Goal: Contribute content

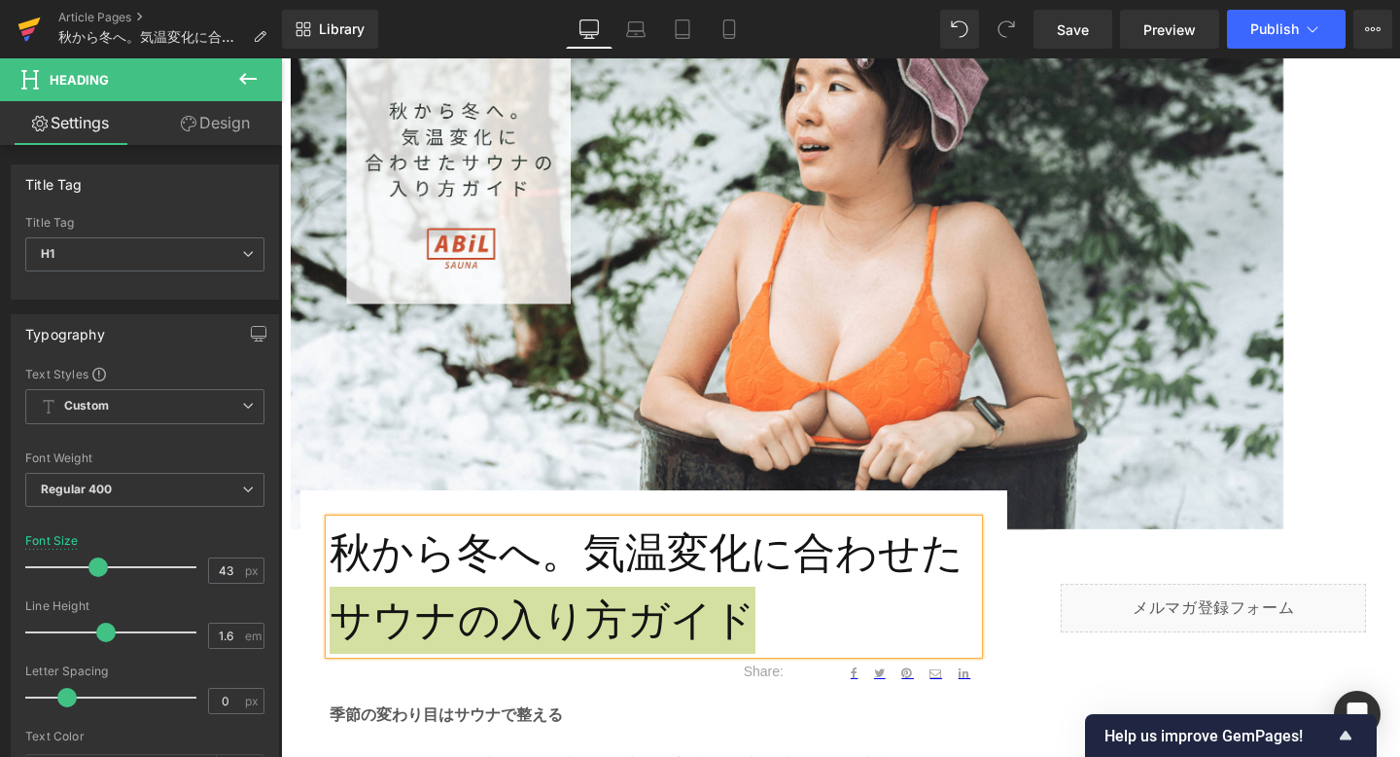
click at [24, 35] on icon at bounding box center [28, 31] width 14 height 9
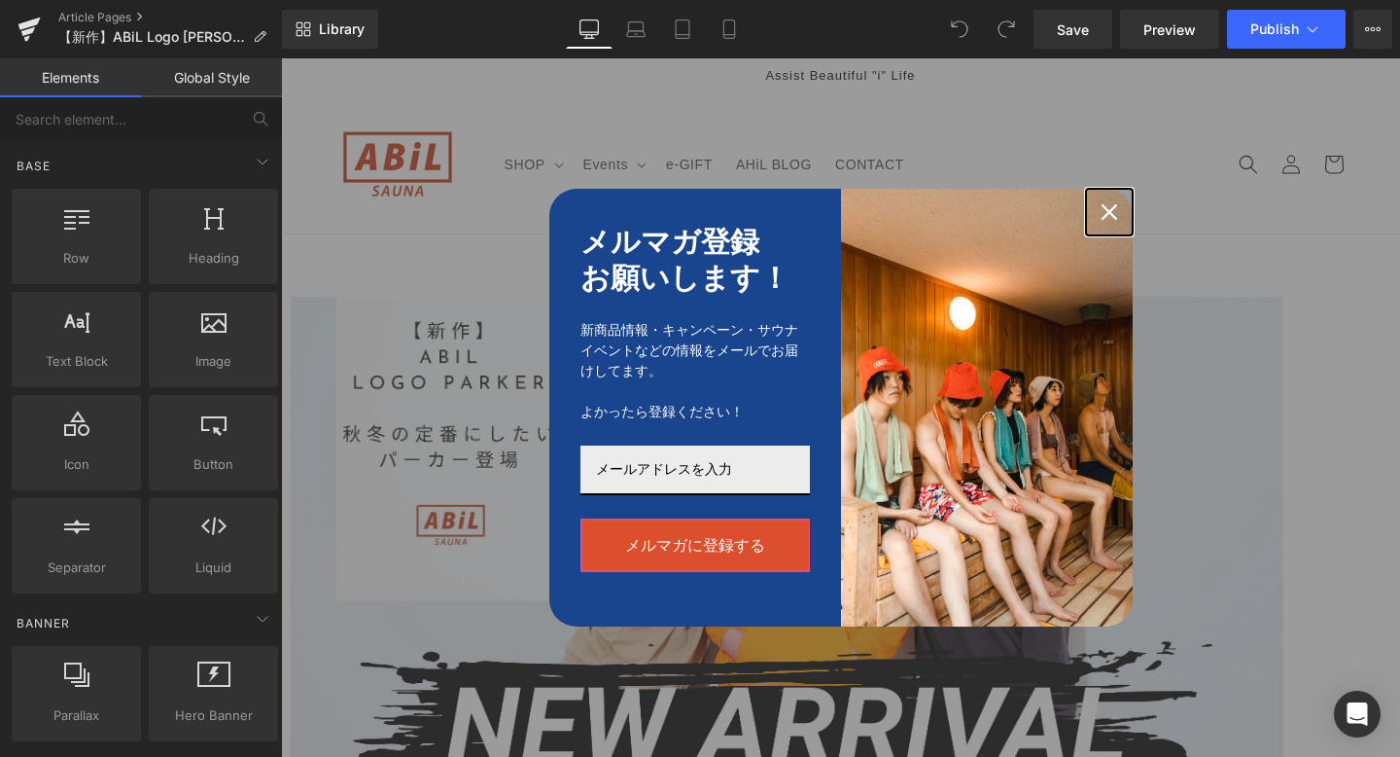
click at [1110, 219] on icon "close icon" at bounding box center [1110, 212] width 16 height 16
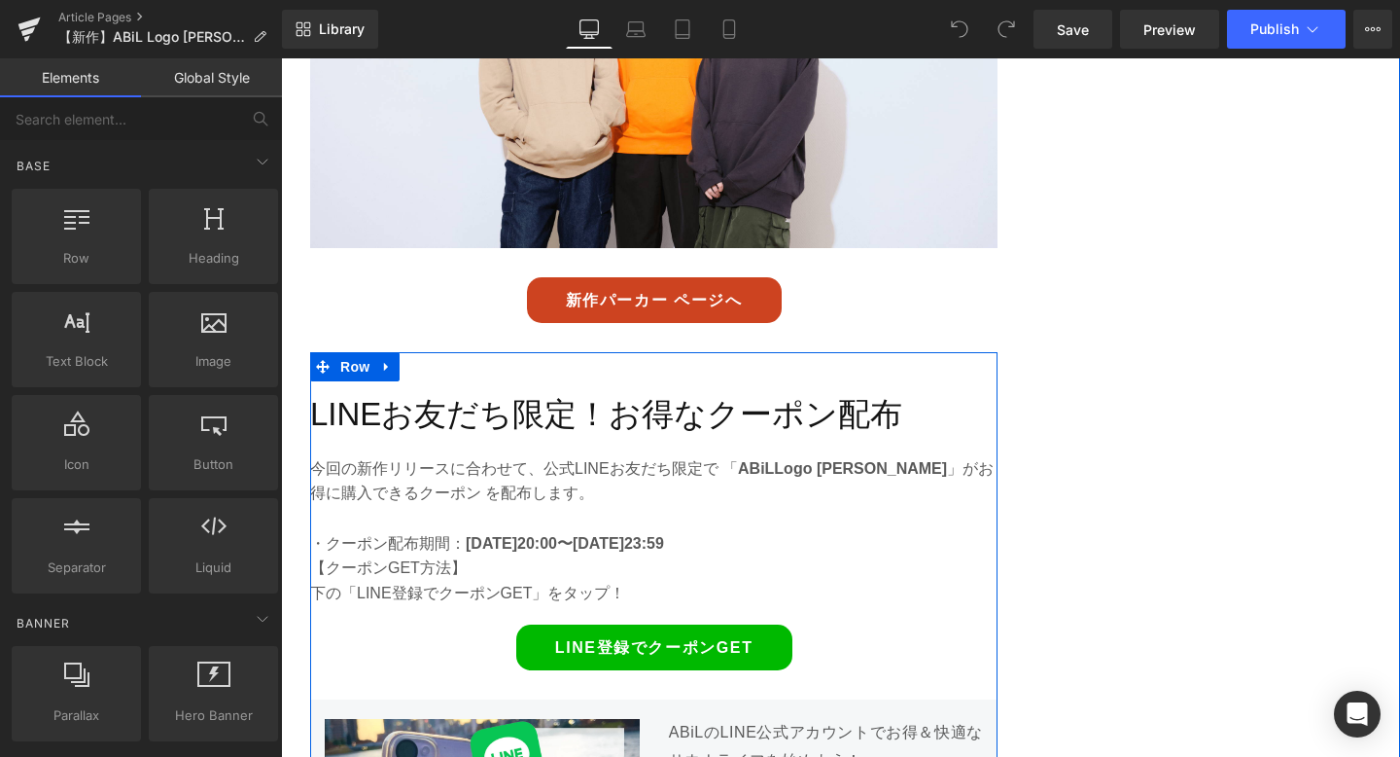
scroll to position [4763, 0]
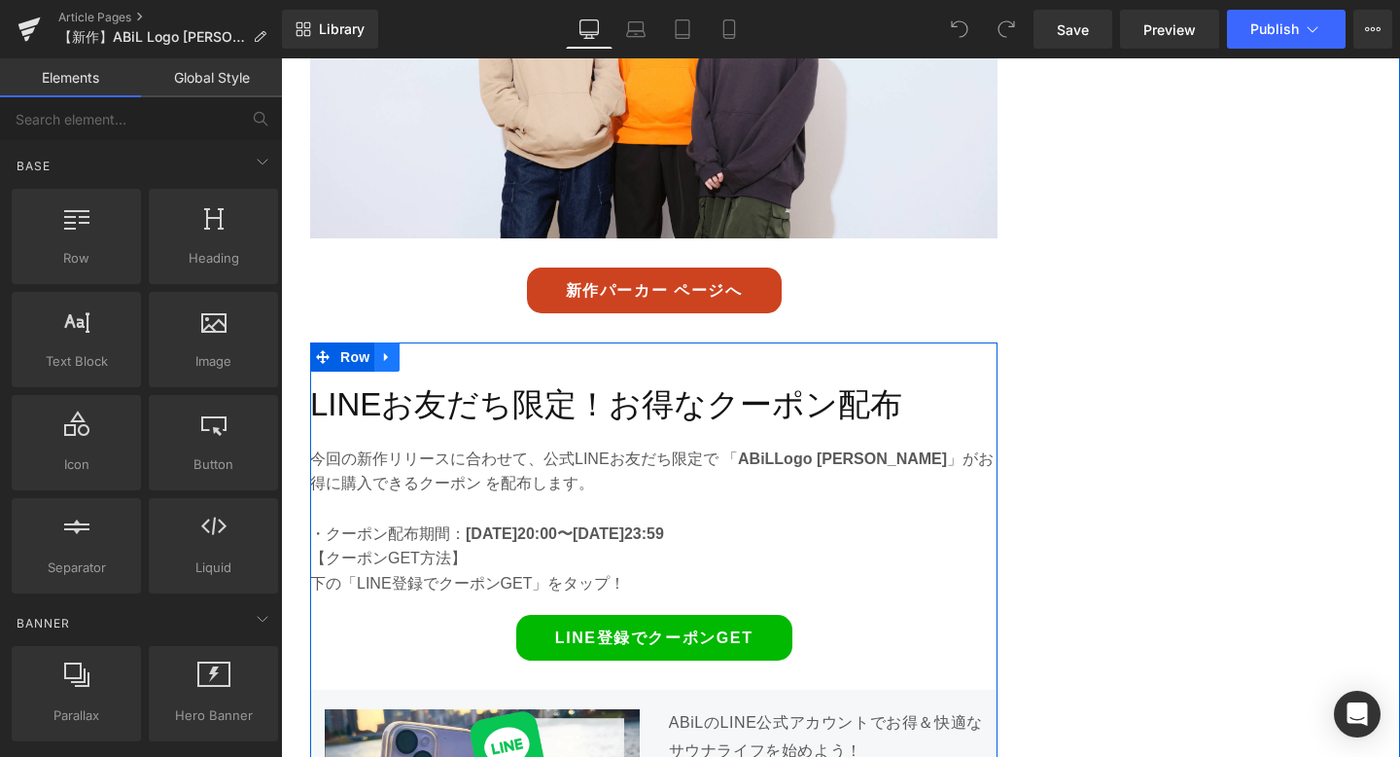
click at [395, 342] on link at bounding box center [386, 356] width 25 height 29
click at [437, 350] on icon at bounding box center [438, 357] width 14 height 14
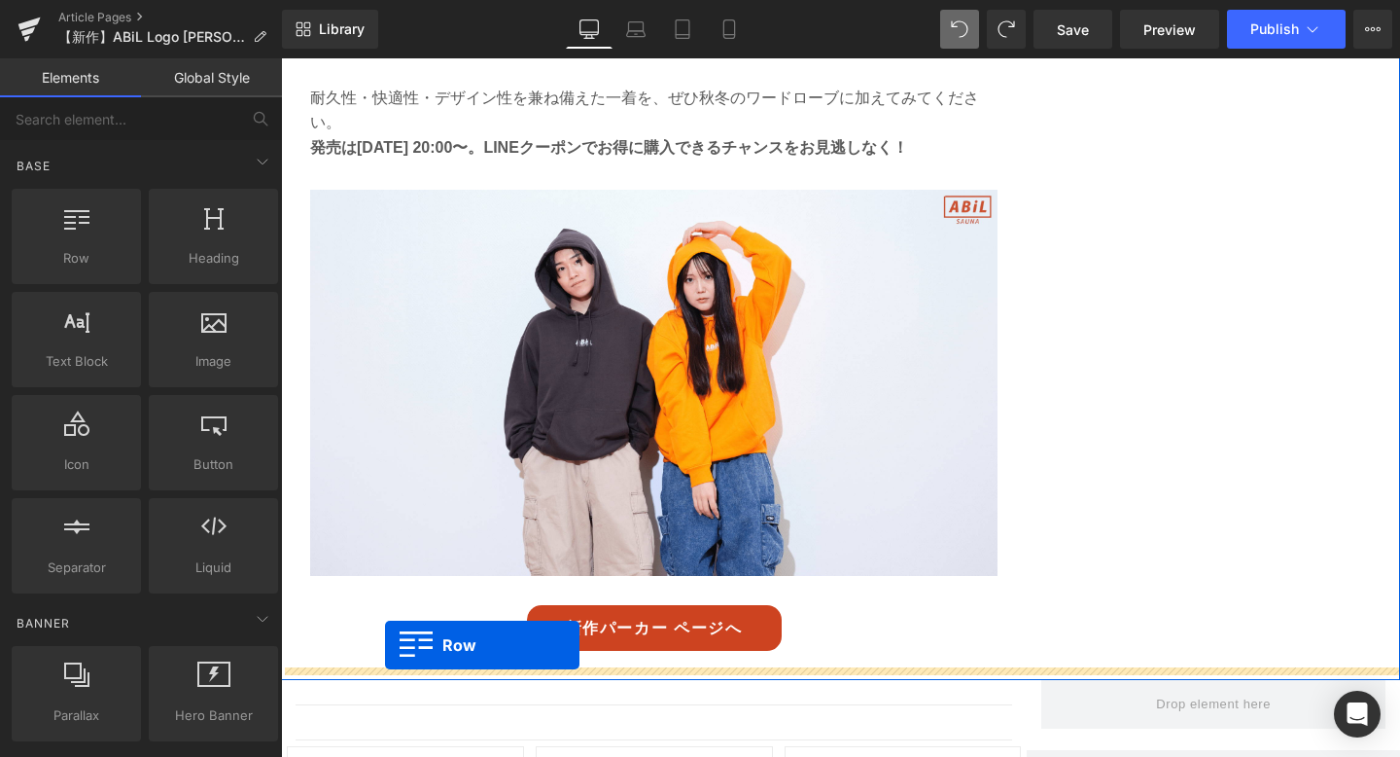
scroll to position [5716, 0]
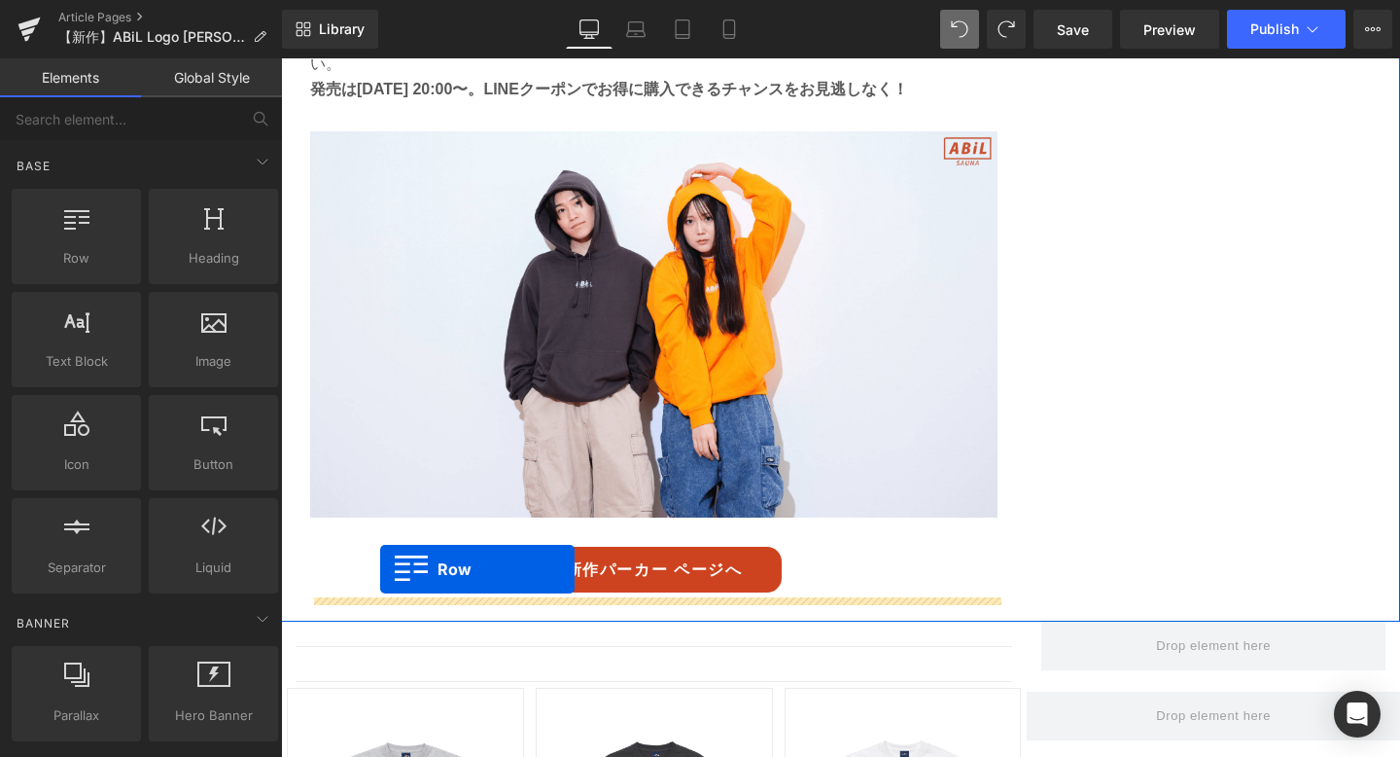
drag, startPoint x: 318, startPoint y: 170, endPoint x: 380, endPoint y: 569, distance: 403.5
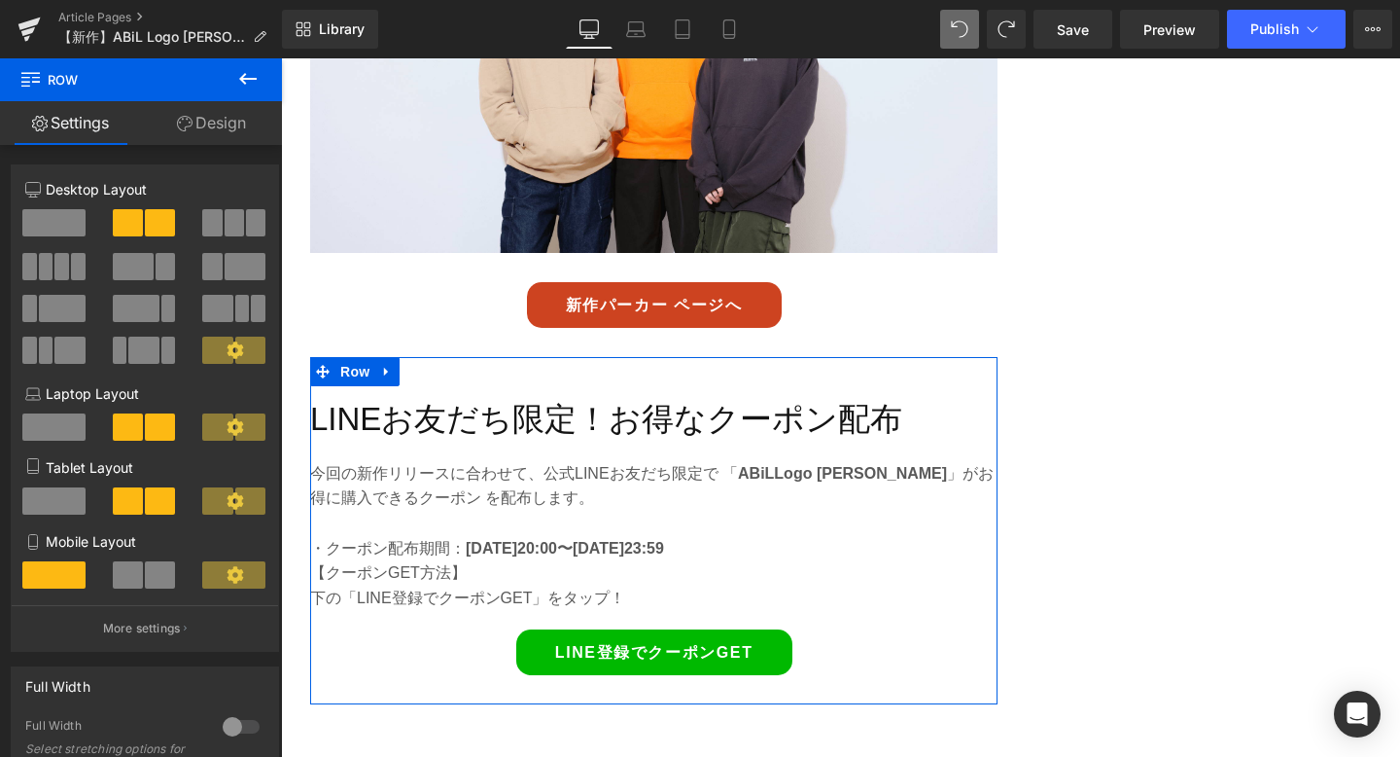
scroll to position [4743, 0]
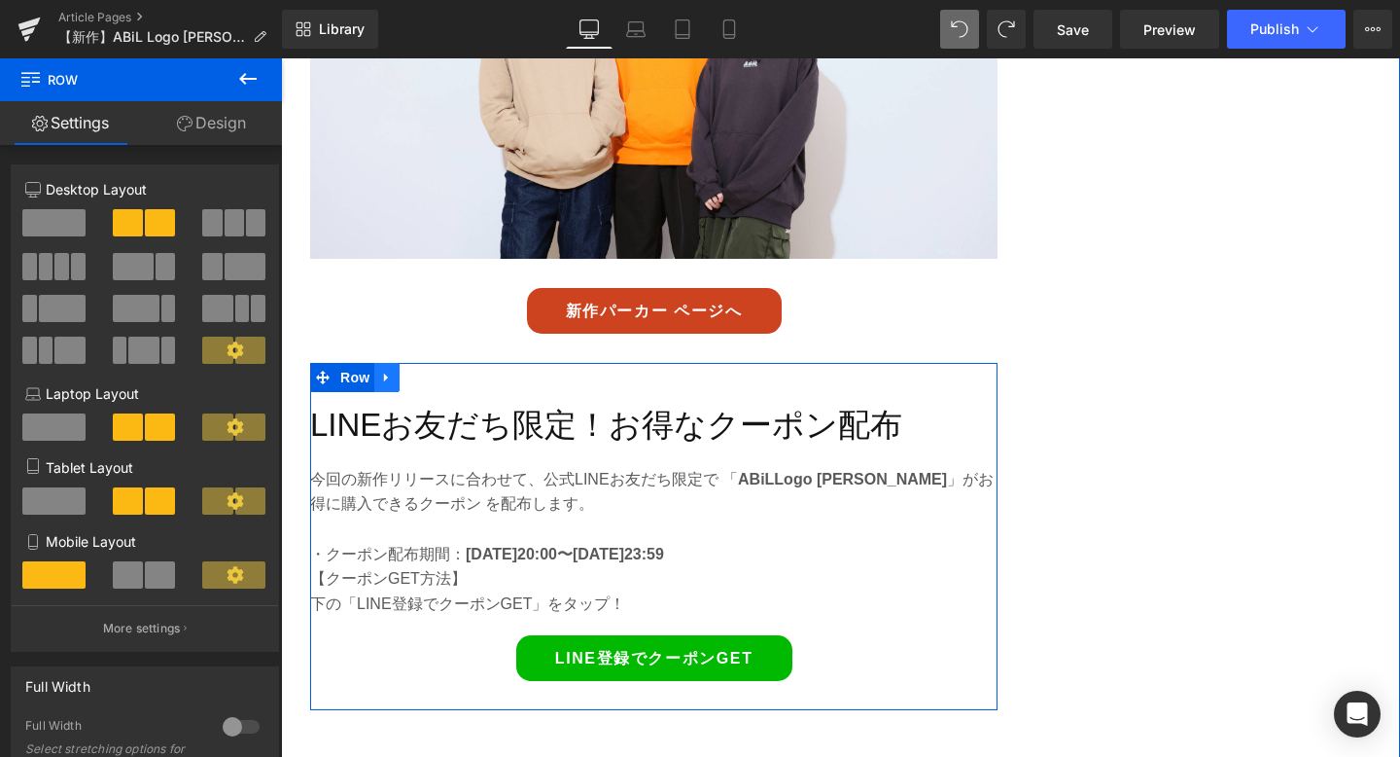
click at [392, 371] on icon at bounding box center [387, 378] width 14 height 15
click at [435, 371] on icon at bounding box center [438, 378] width 14 height 14
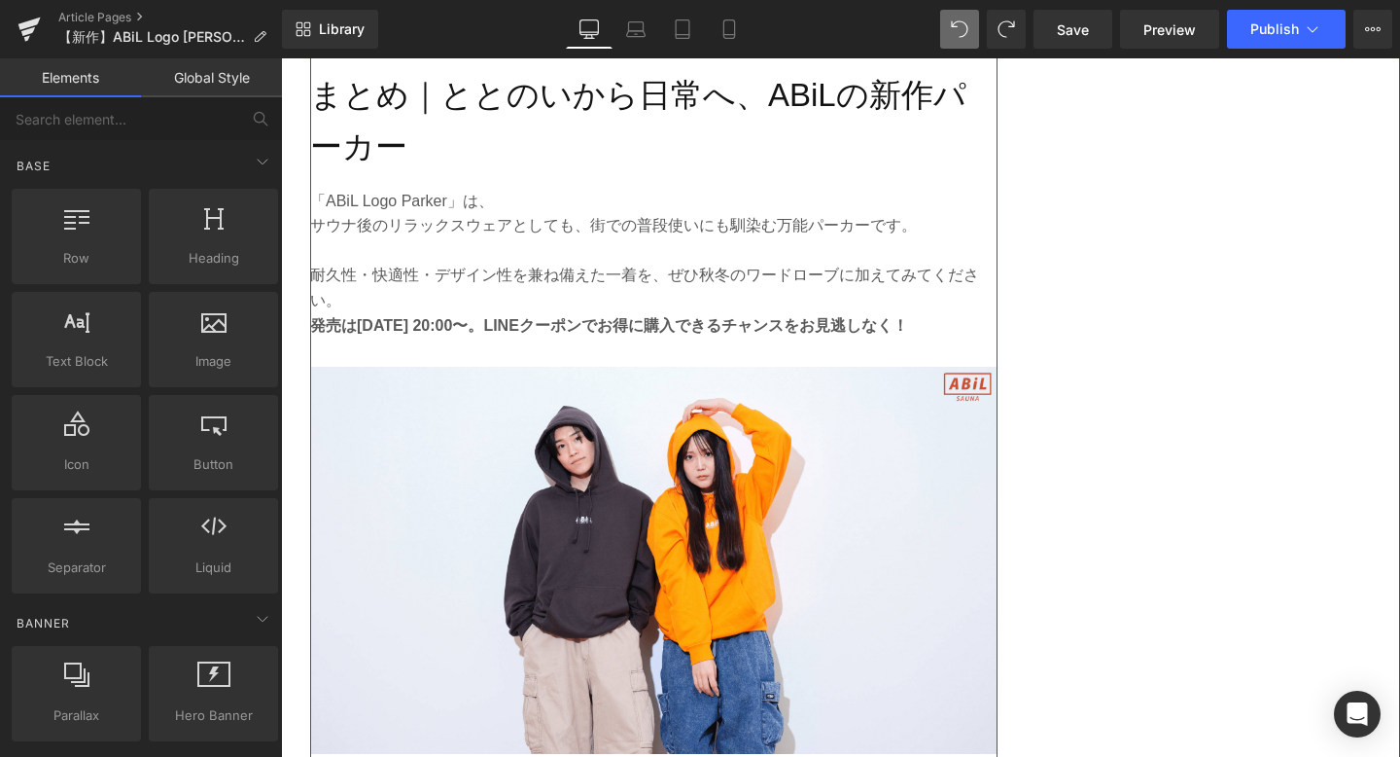
scroll to position [5106, 0]
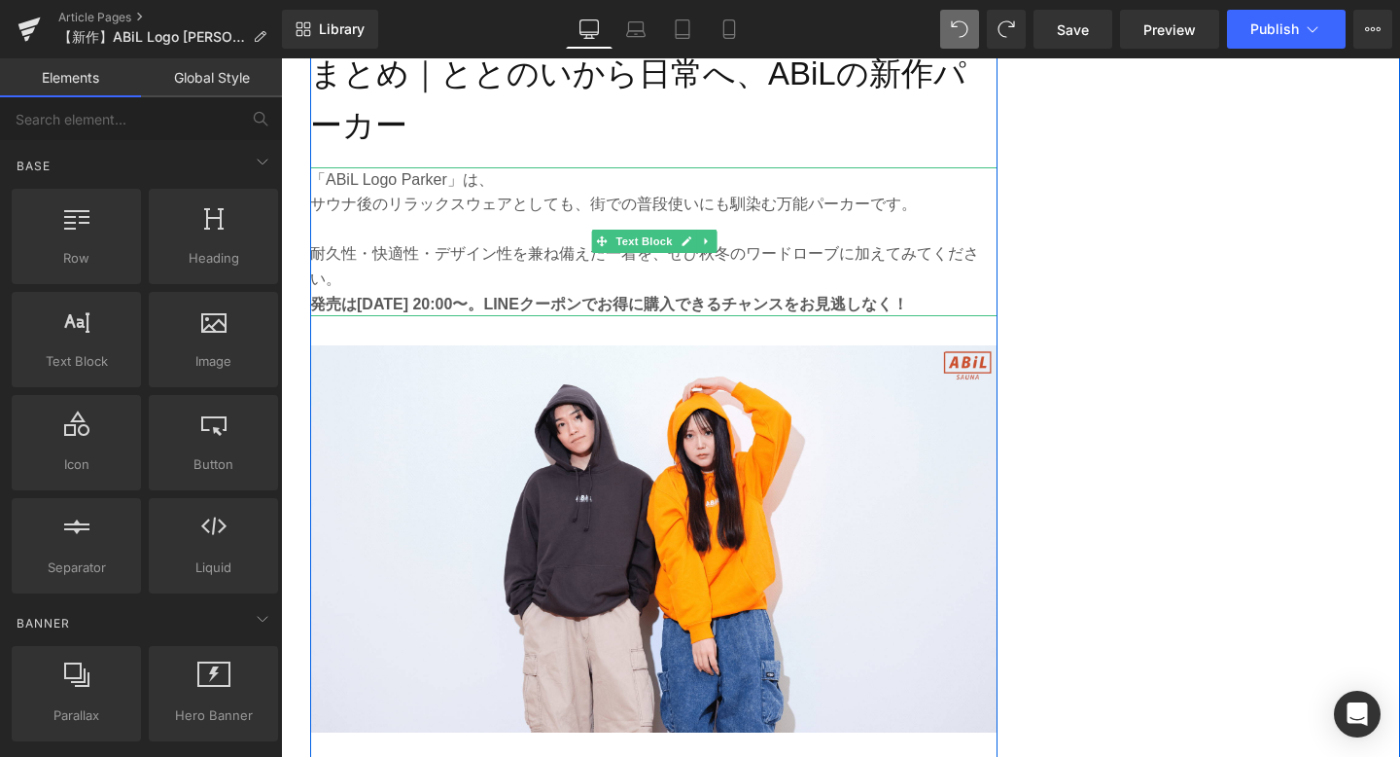
click at [451, 296] on strong "発売は10/3 20:00〜。LINEクーポンでお得に購入できるチャンスをお見逃しなく！" at bounding box center [609, 304] width 598 height 17
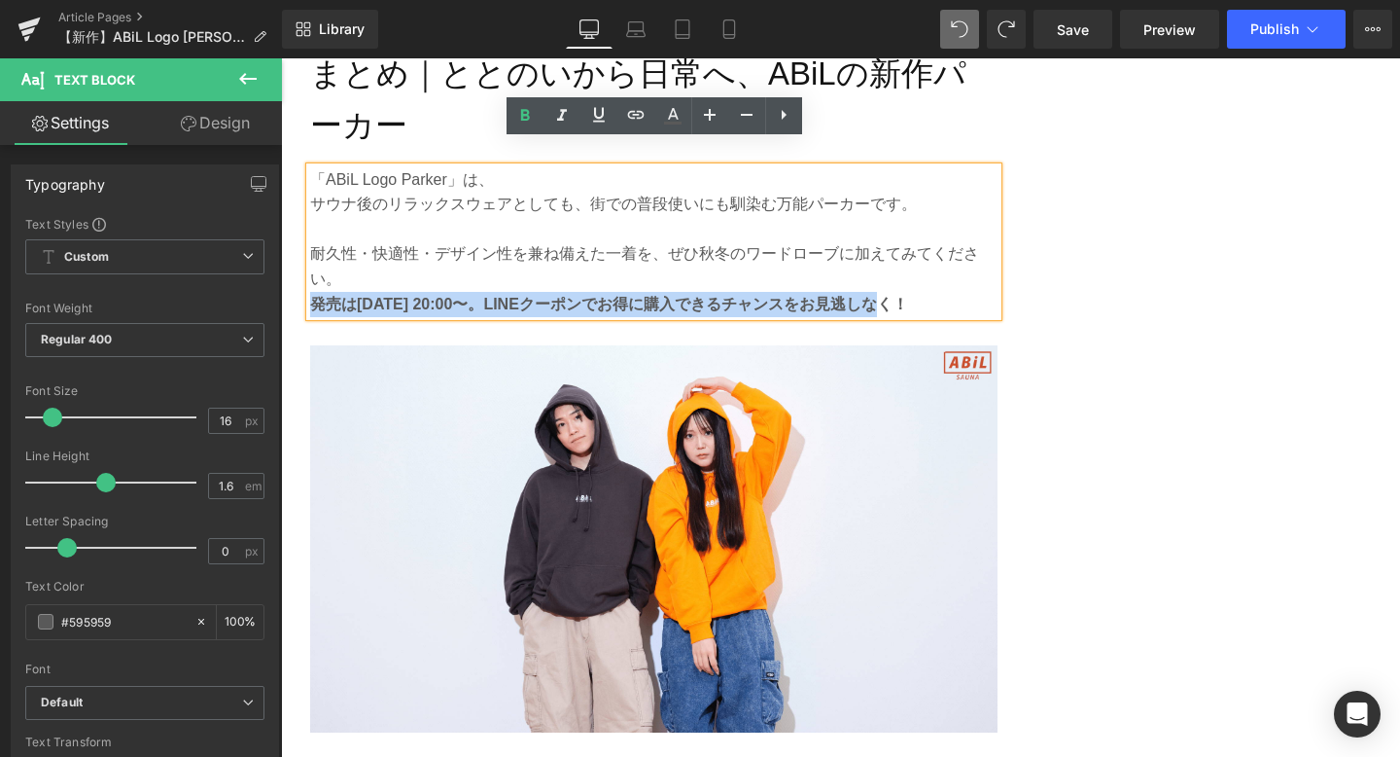
drag, startPoint x: 916, startPoint y: 276, endPoint x: 315, endPoint y: 286, distance: 601.1
click at [315, 292] on p "発売は10/3 20:00〜。LINEクーポンでお得に購入できるチャンスをお見逃しなく！" at bounding box center [654, 304] width 688 height 25
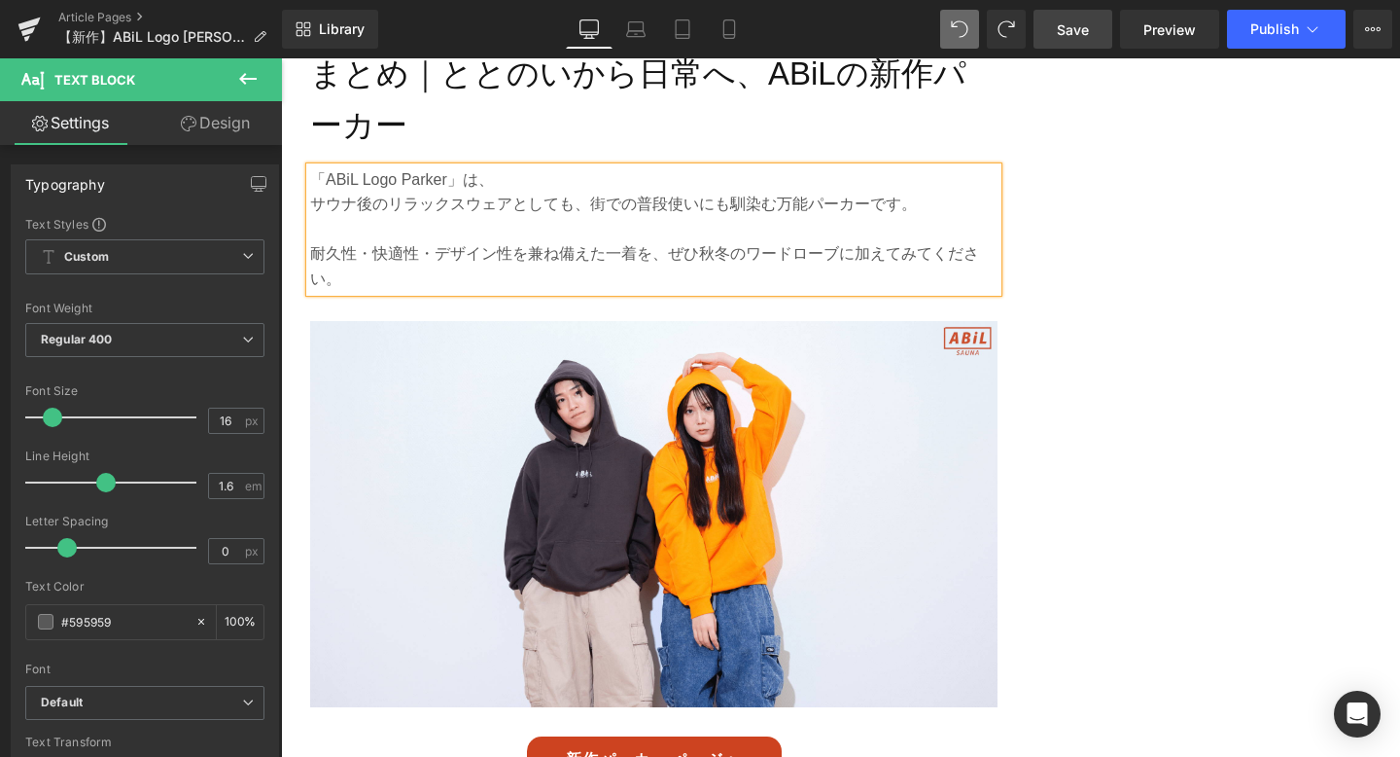
click at [1077, 26] on span "Save" at bounding box center [1073, 29] width 32 height 20
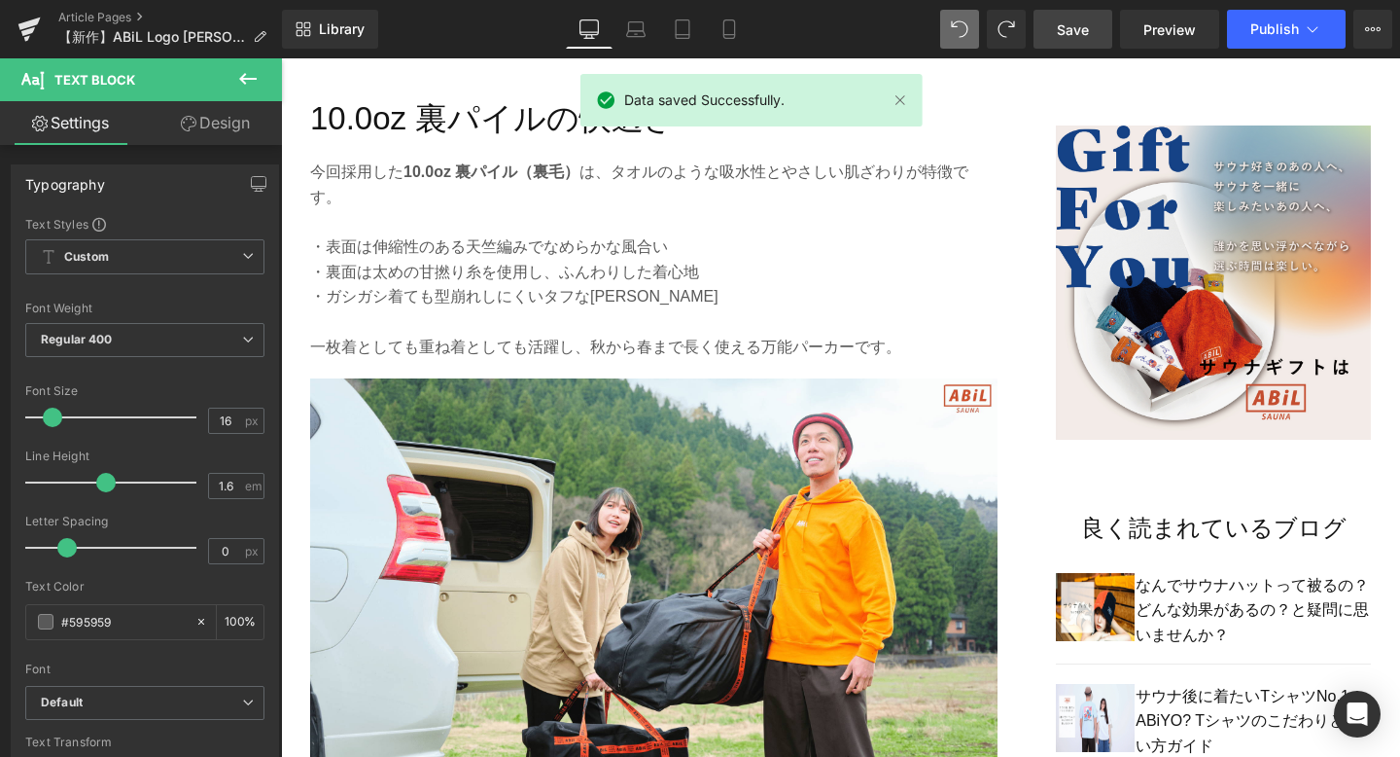
scroll to position [1162, 0]
click at [1293, 30] on span "Publish" at bounding box center [1275, 29] width 49 height 16
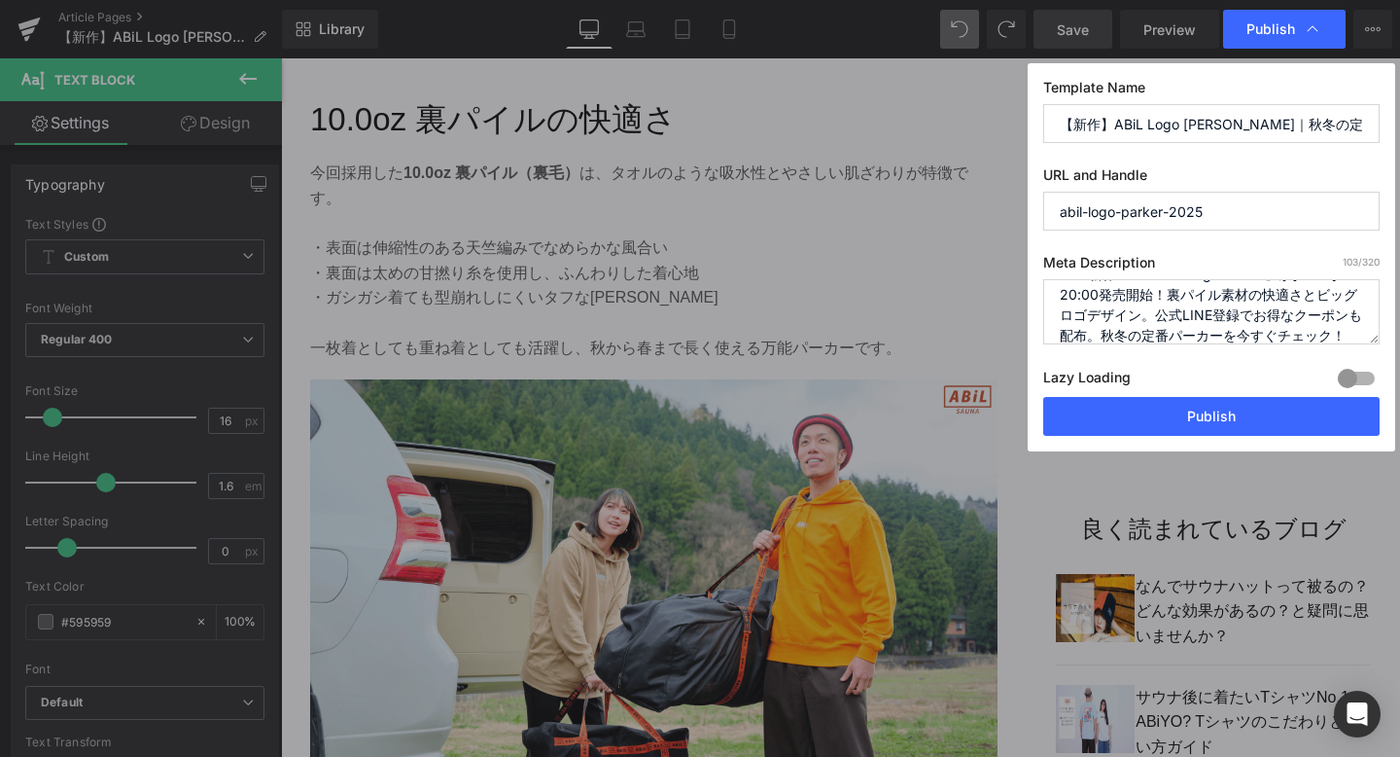
scroll to position [61, 0]
drag, startPoint x: 1153, startPoint y: 316, endPoint x: 1113, endPoint y: 304, distance: 42.5
click at [1113, 304] on textarea "ABiL新作『Stitched Logo Parker』が10/3 20:00発売開始！裏パイル素材の快適さとビッグロゴデザイン。公式LINE登録でお得なクー…" at bounding box center [1211, 311] width 336 height 65
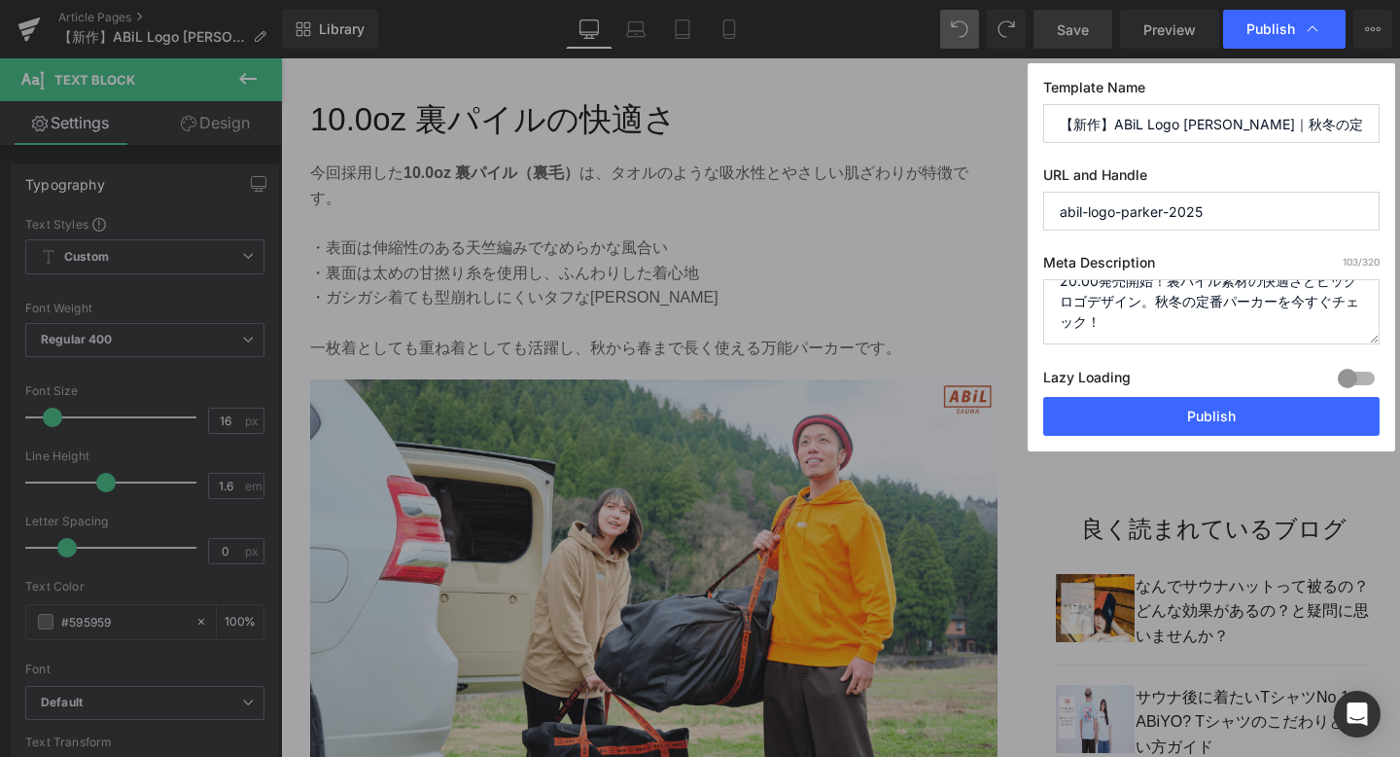
scroll to position [41, 0]
type textarea "ABiL新作『Stitched Logo Parker』が10/3 20:00発売開始！裏パイル素材の快適さとビッグロゴデザイン。秋冬の定番パーカーを今すぐチ…"
click at [1173, 419] on button "Publish" at bounding box center [1211, 416] width 336 height 39
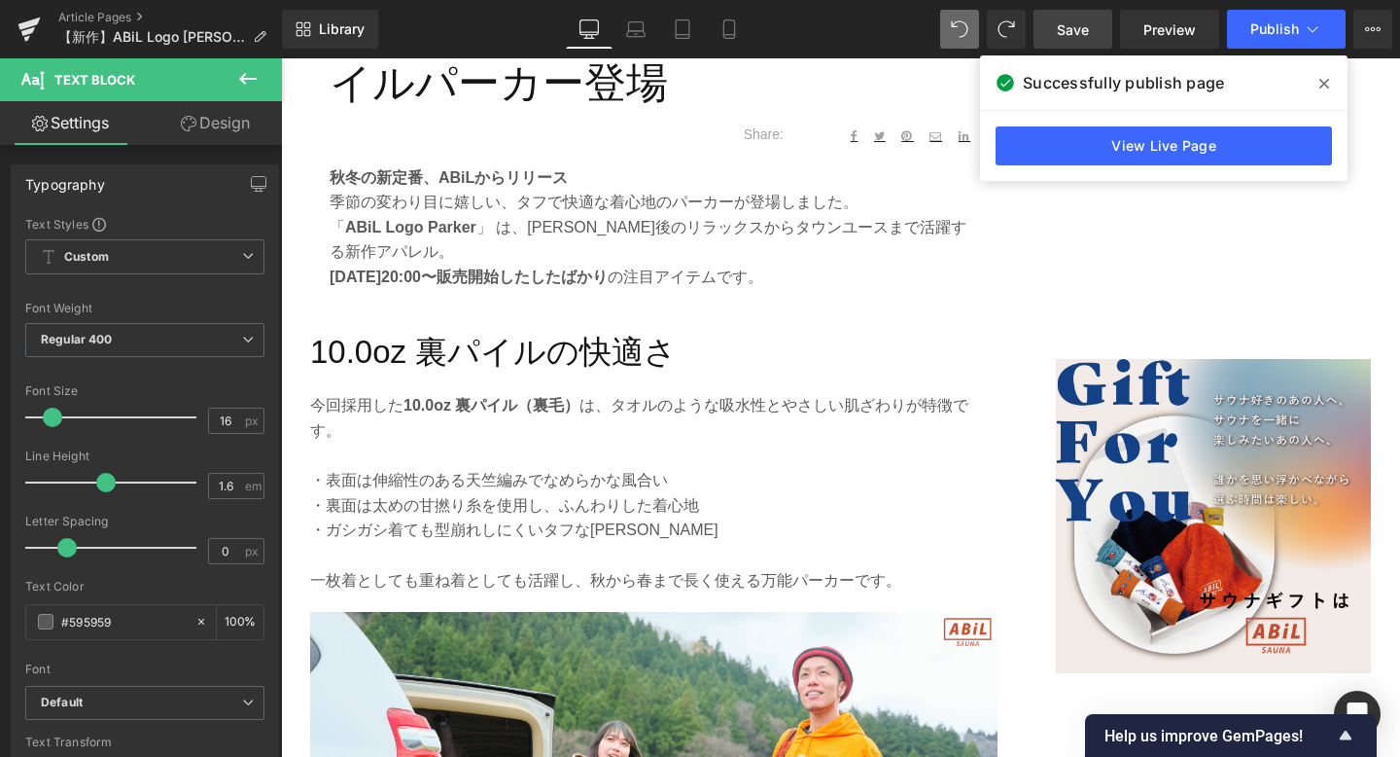
scroll to position [775, 0]
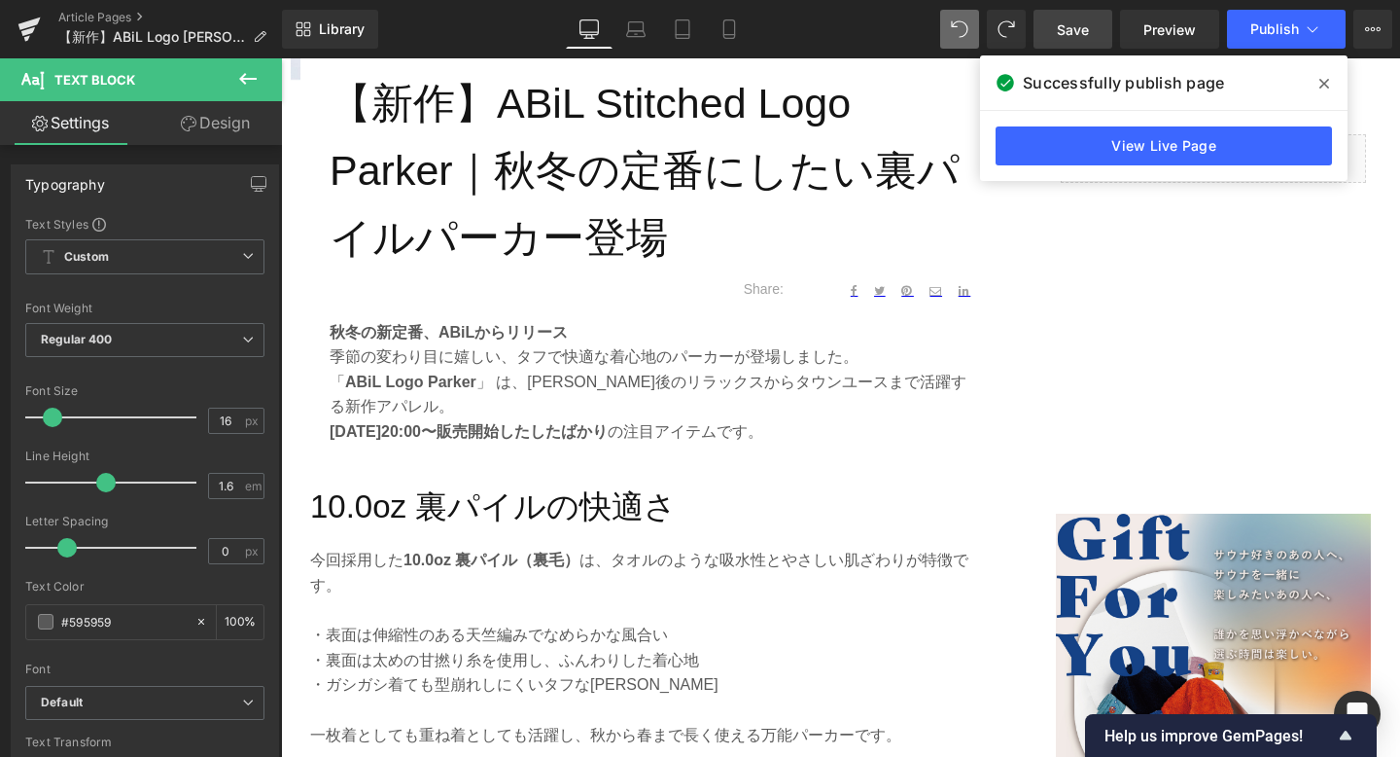
click at [1326, 88] on icon at bounding box center [1325, 84] width 10 height 16
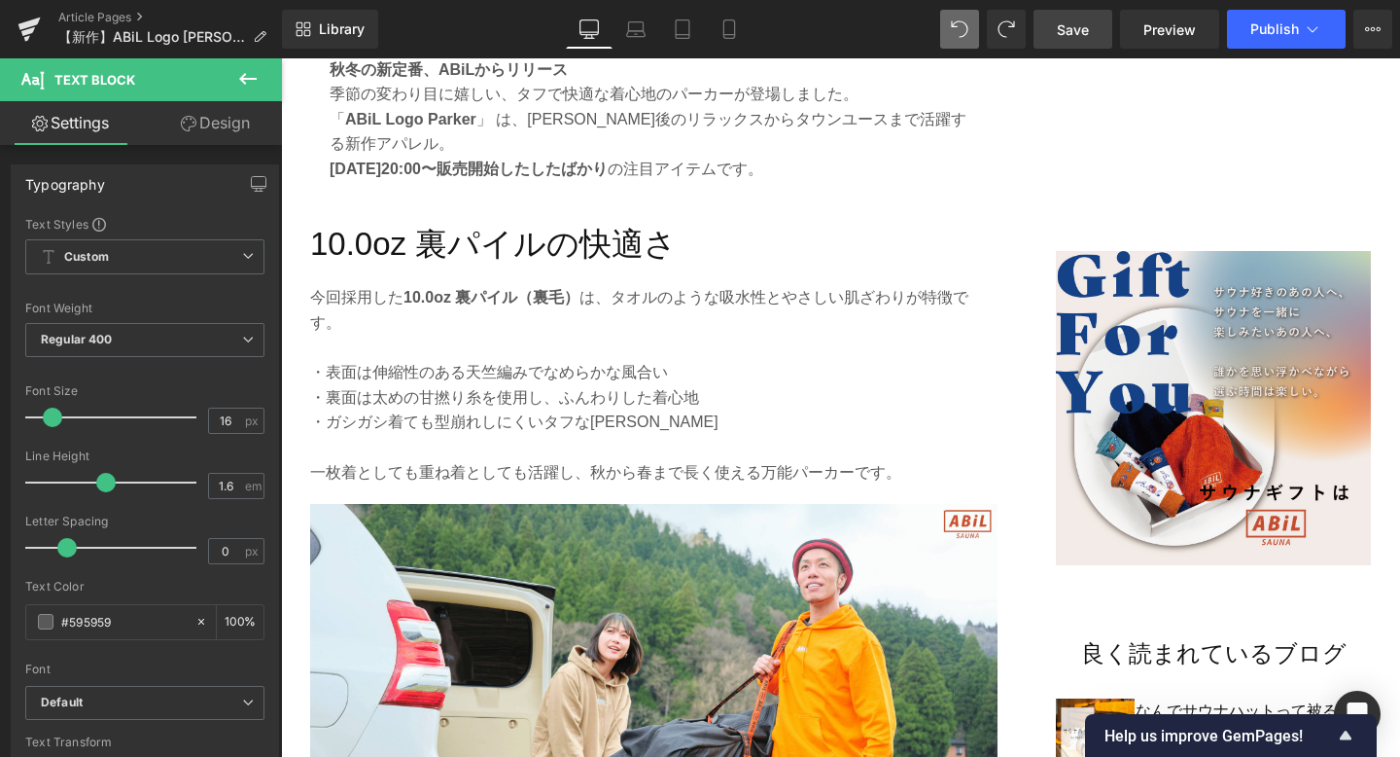
scroll to position [1046, 0]
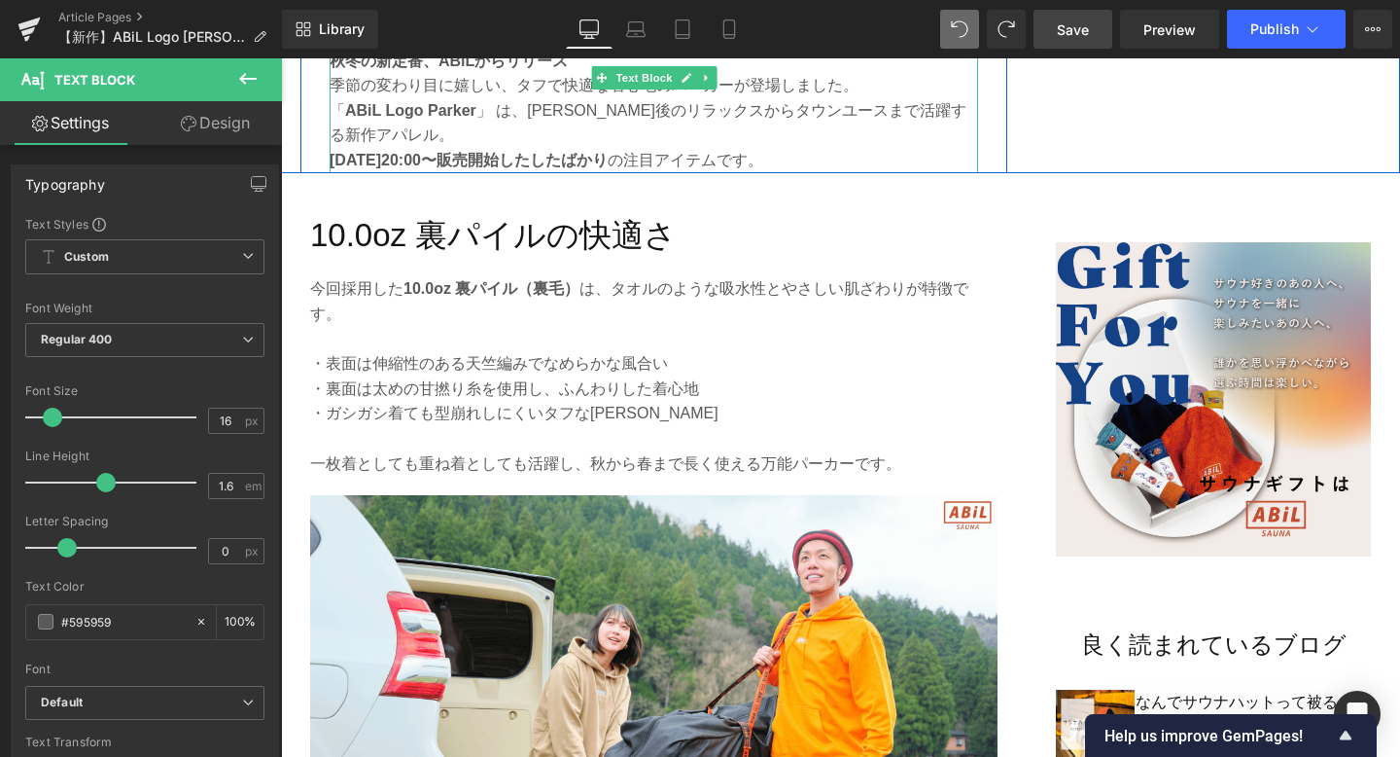
click at [608, 166] on strong "2025年10月3日（金）20:00〜販売開始したしたばかり" at bounding box center [469, 160] width 278 height 17
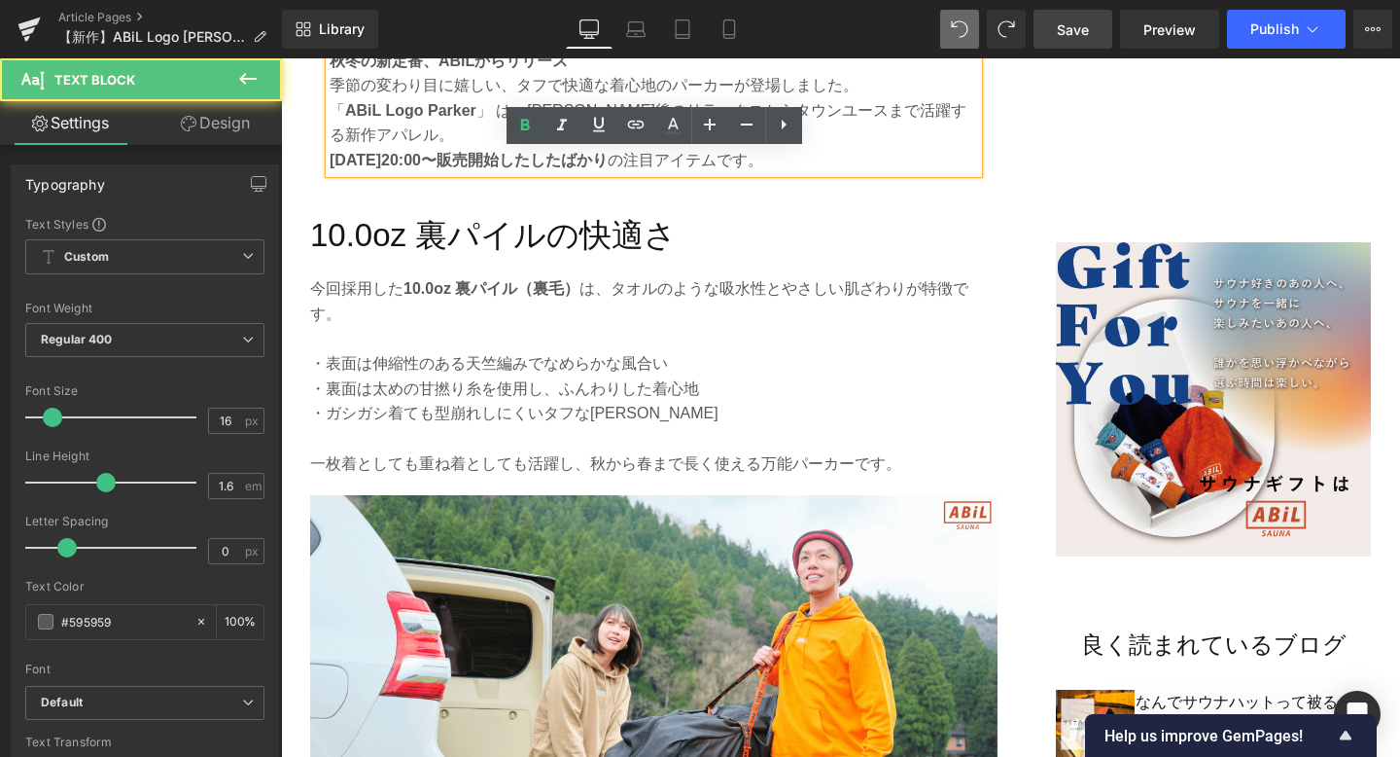
click at [709, 162] on p "2025年10月3日（金）20:00〜販売開始したしたばかり の注目アイテムです。" at bounding box center [654, 160] width 649 height 25
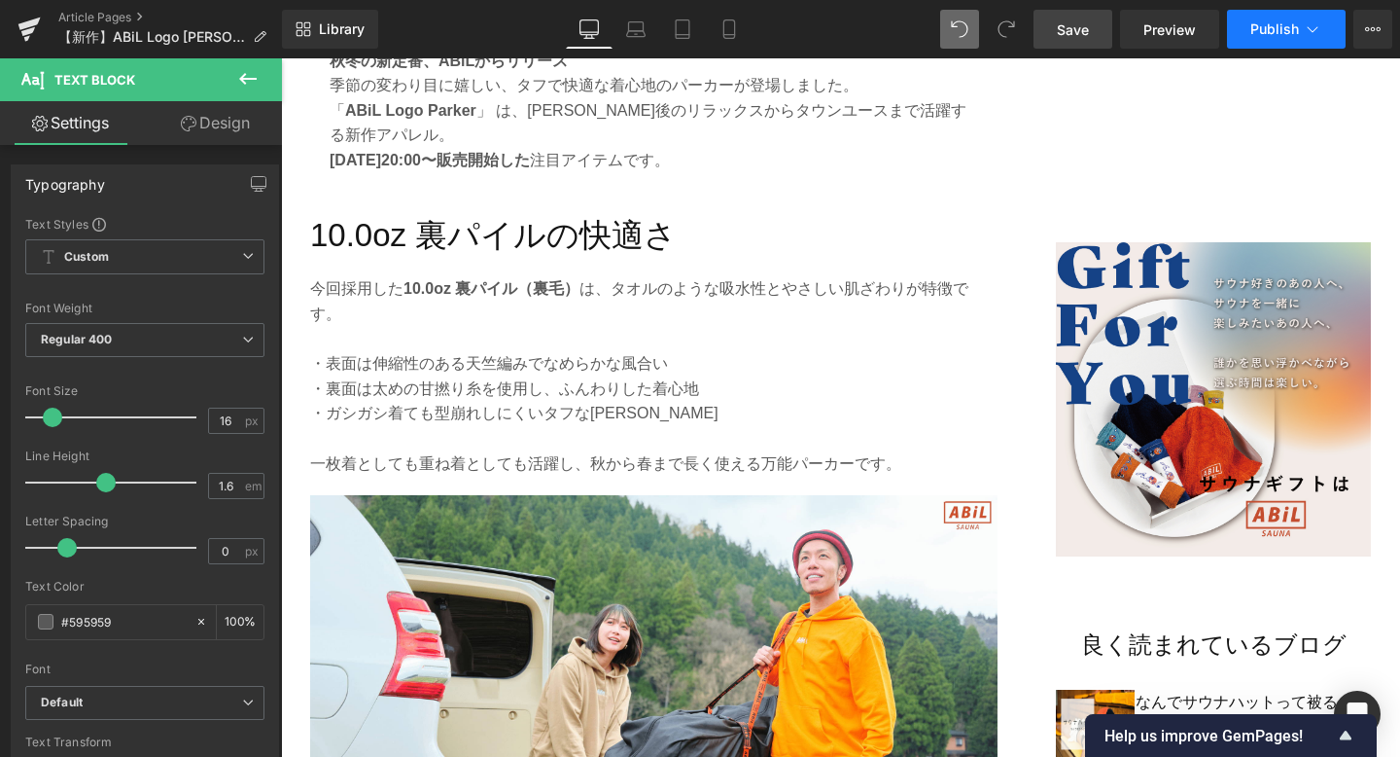
click at [1277, 28] on span "Publish" at bounding box center [1275, 29] width 49 height 16
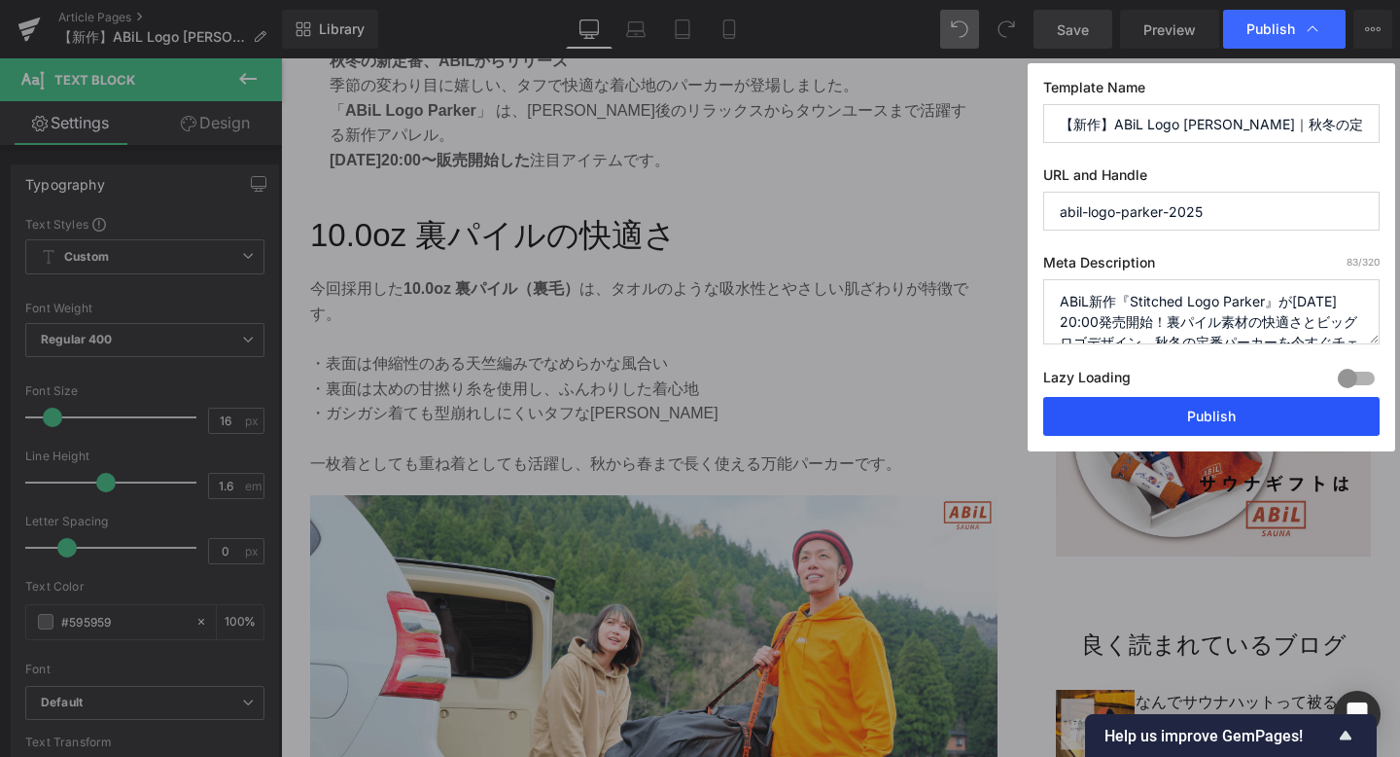
click at [1197, 417] on button "Publish" at bounding box center [1211, 416] width 336 height 39
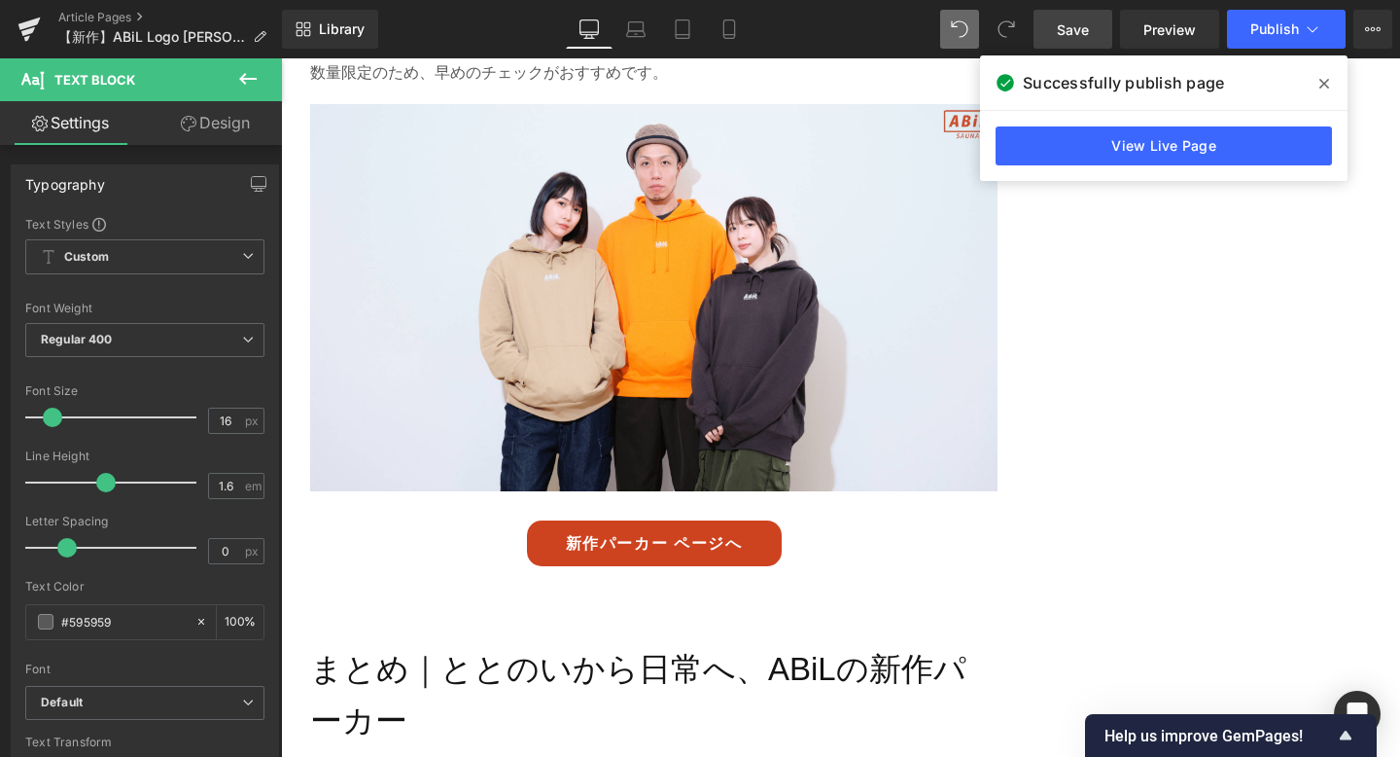
scroll to position [4514, 0]
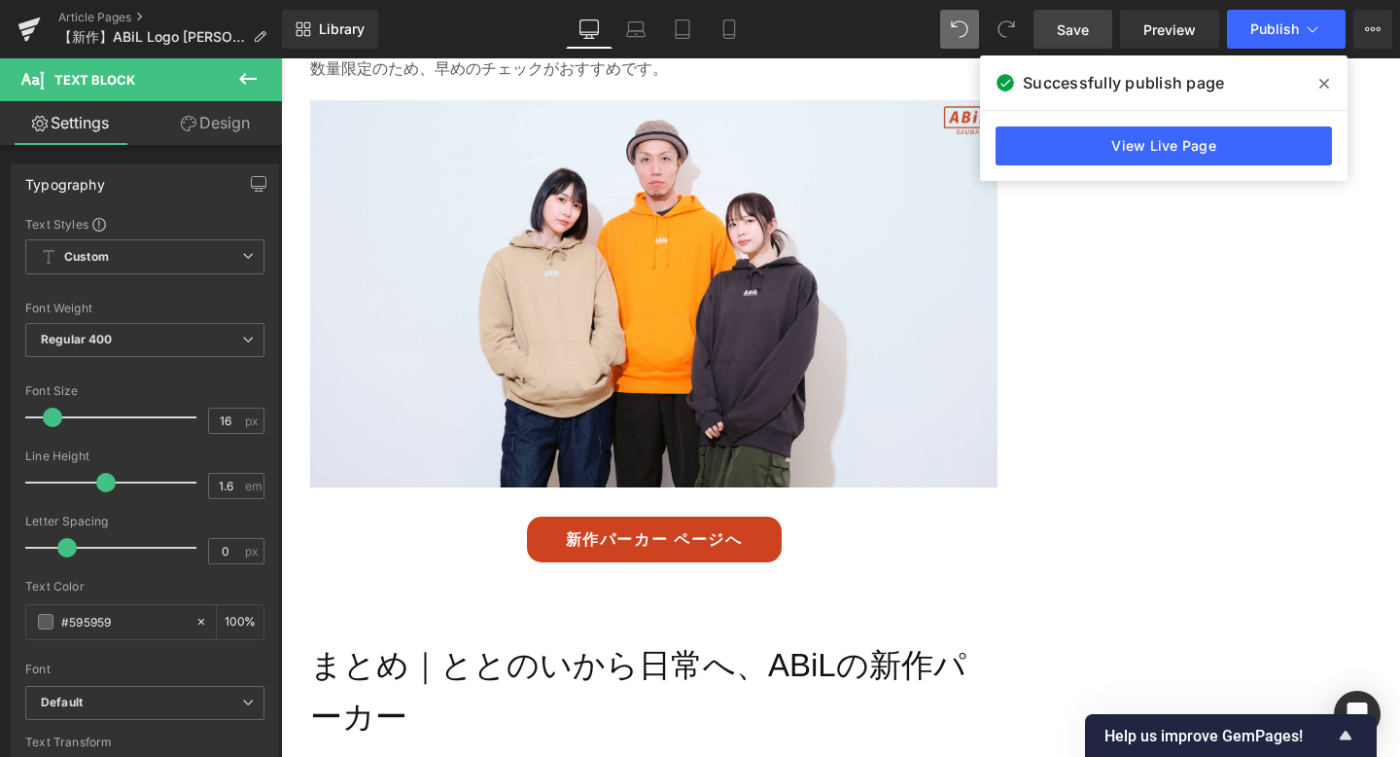
click at [1316, 79] on span at bounding box center [1324, 83] width 31 height 31
